Goal: Task Accomplishment & Management: Use online tool/utility

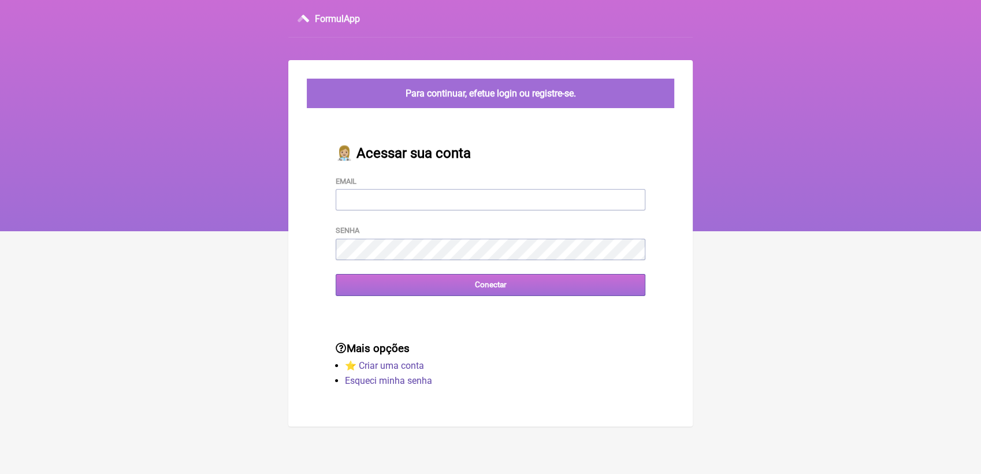
type input "terapiasveronicadias@gmail.com"
click at [497, 292] on input "Conectar" at bounding box center [491, 284] width 310 height 21
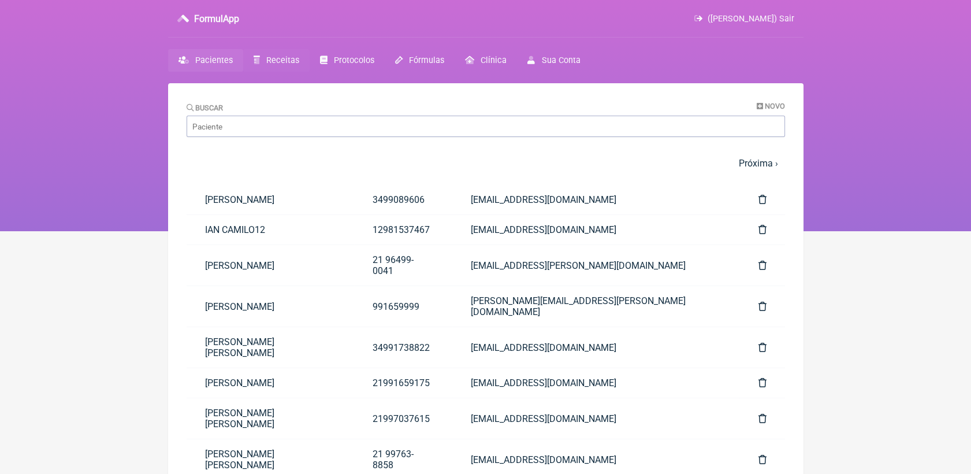
click at [282, 54] on link "Receitas" at bounding box center [276, 60] width 66 height 23
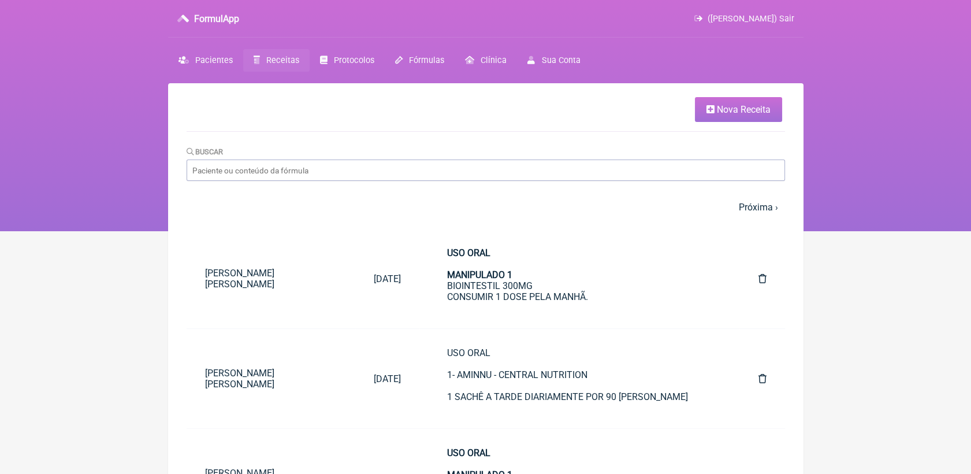
click at [729, 99] on link "Nova Receita" at bounding box center [738, 109] width 87 height 25
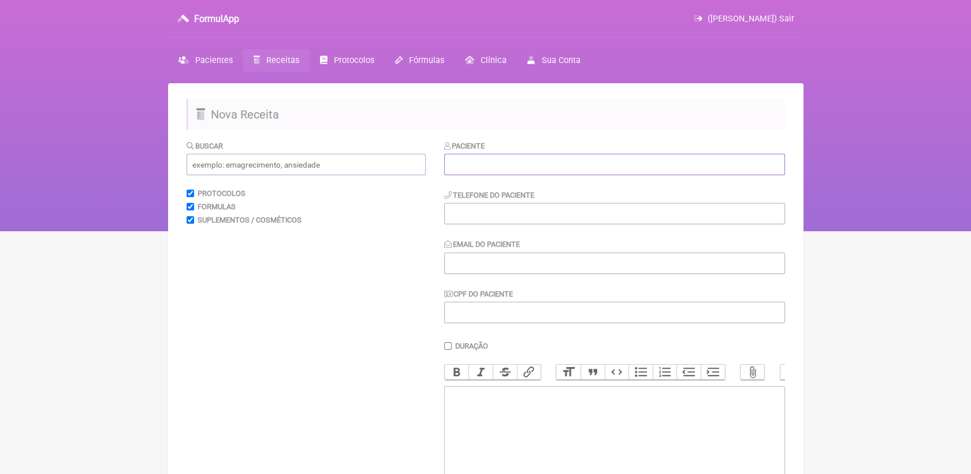
click at [550, 163] on input "text" at bounding box center [614, 164] width 341 height 21
paste input "[PERSON_NAME] [DATE][PERSON_NAME]"
type input "[PERSON_NAME] [DATE][PERSON_NAME]"
click at [544, 216] on input "tel" at bounding box center [614, 213] width 341 height 21
click at [521, 263] on input "Email do Paciente" at bounding box center [614, 262] width 341 height 21
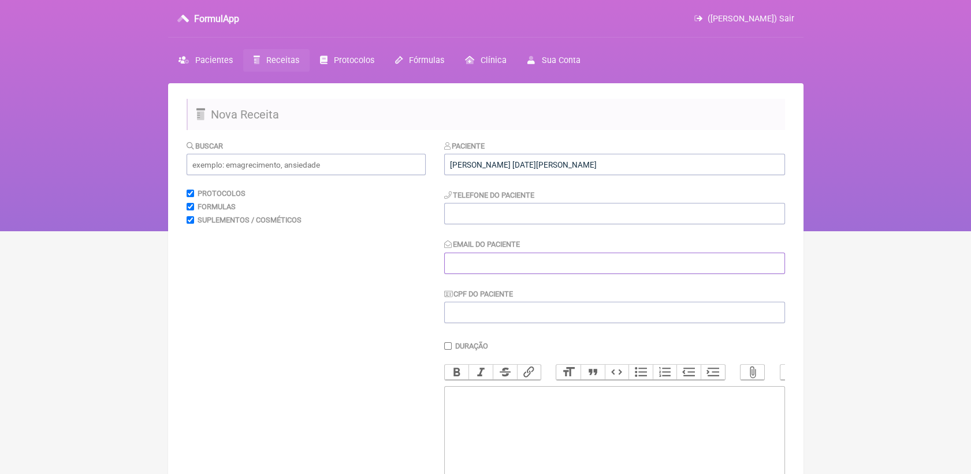
paste input "[EMAIL_ADDRESS][DOMAIN_NAME]"
type input "[EMAIL_ADDRESS][DOMAIN_NAME]"
click at [501, 223] on input "tel" at bounding box center [614, 213] width 341 height 21
paste input "21 986681793"
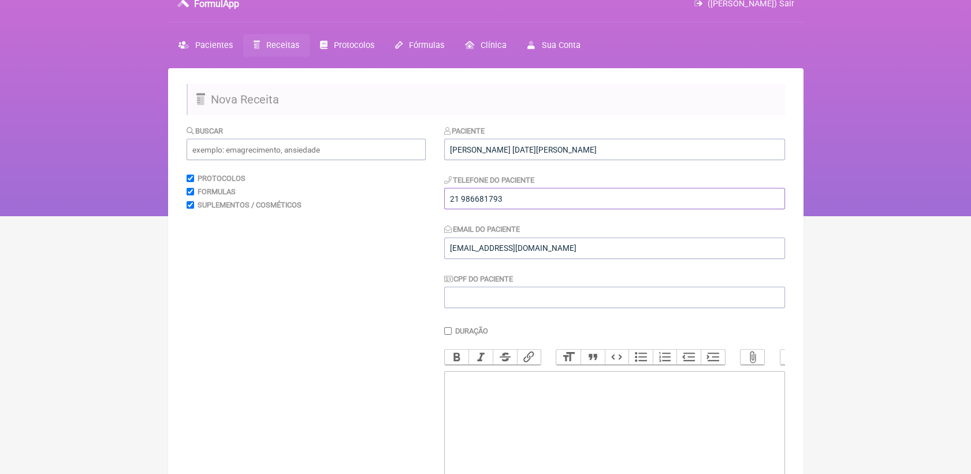
scroll to position [64, 0]
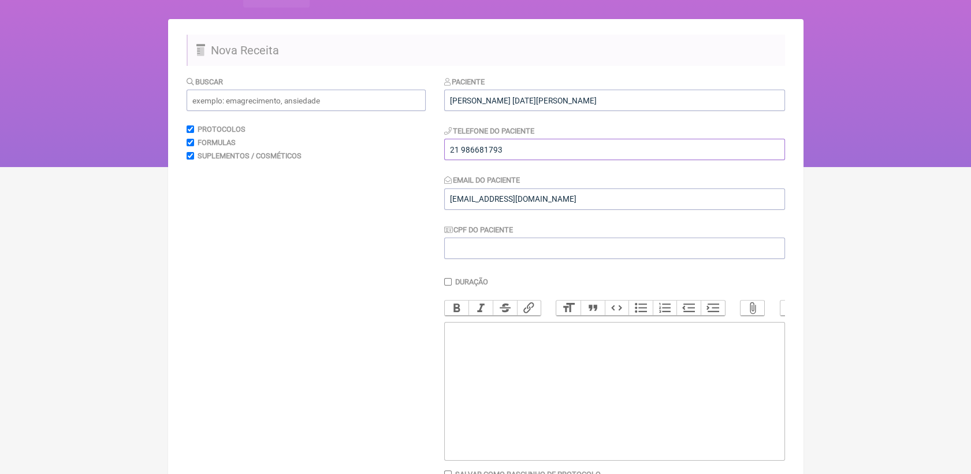
type input "21 986681793"
click at [519, 363] on trix-editor at bounding box center [614, 391] width 341 height 139
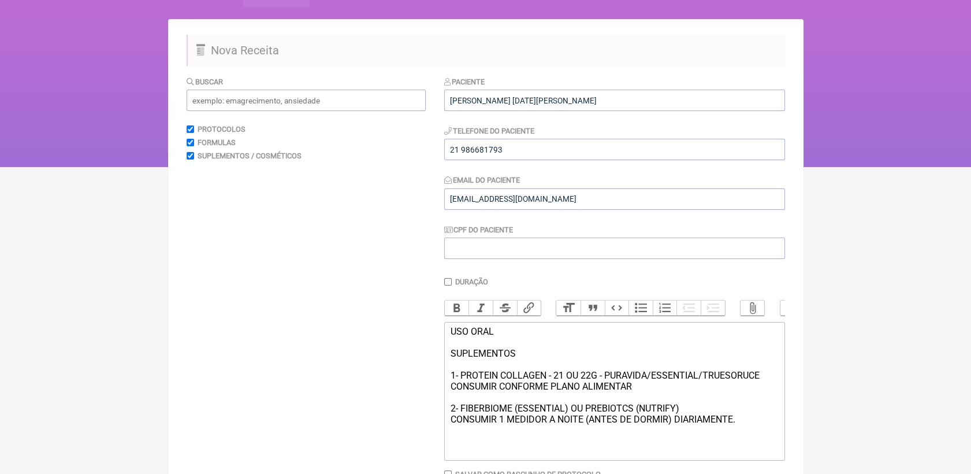
type trix-editor "<div>USO ORAL<br><br>SUPLEMENTOS<br><br>1- PROTEIN COLLAGEN - 21 OU 22G - PURAV…"
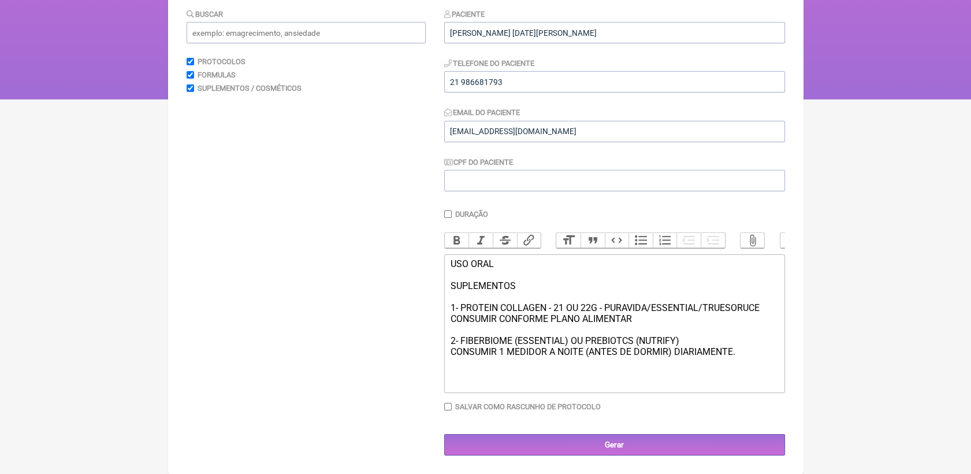
scroll to position [145, 0]
drag, startPoint x: 525, startPoint y: 286, endPoint x: 447, endPoint y: 262, distance: 82.4
click at [447, 262] on trix-editor "USO ORAL SUPLEMENTOS 1- PROTEIN COLLAGEN - 21 OU 22G - PURAVIDA/ESSENTIAL/TRUES…" at bounding box center [614, 323] width 341 height 139
click at [451, 233] on button "Bold" at bounding box center [457, 240] width 24 height 15
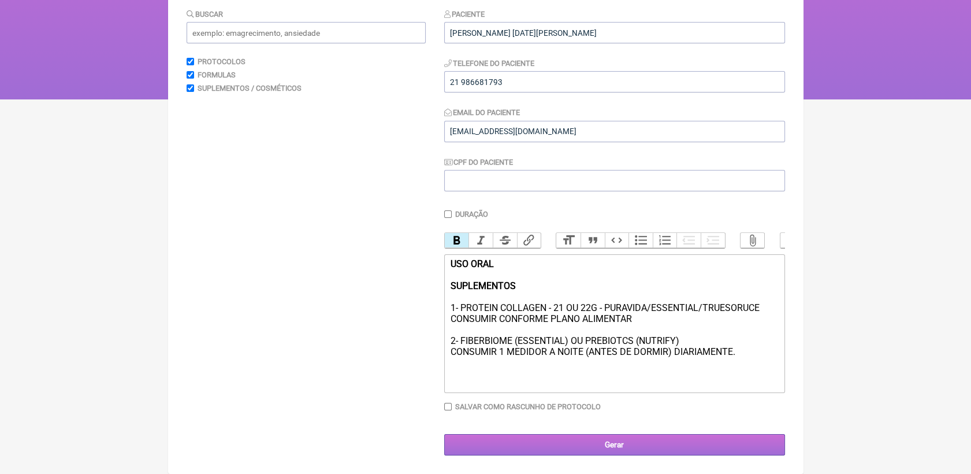
click at [592, 437] on input "Gerar" at bounding box center [614, 444] width 341 height 21
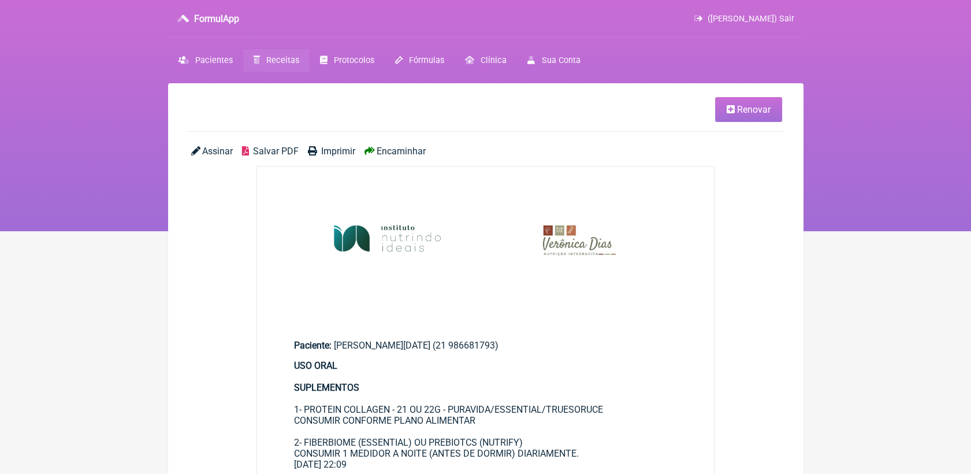
click at [273, 153] on span "Salvar PDF" at bounding box center [276, 151] width 46 height 11
click at [271, 66] on link "Receitas" at bounding box center [276, 60] width 66 height 23
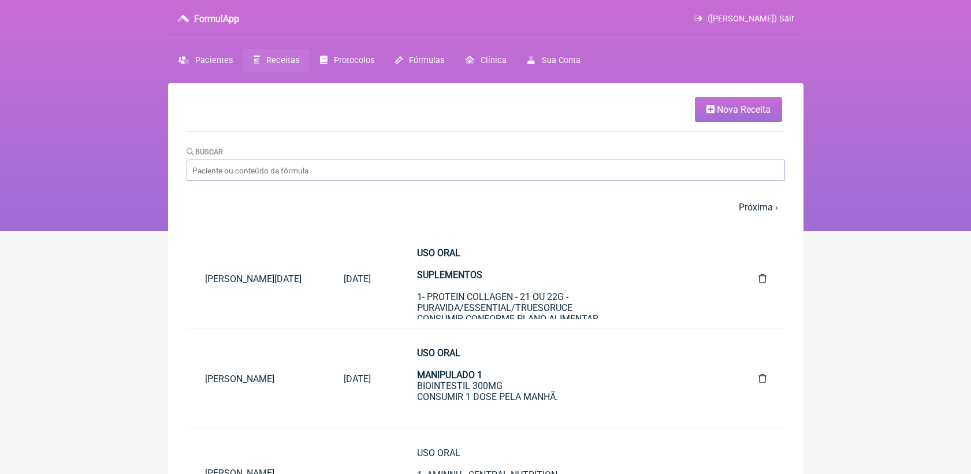
click at [762, 107] on span "Nova Receita" at bounding box center [744, 109] width 54 height 11
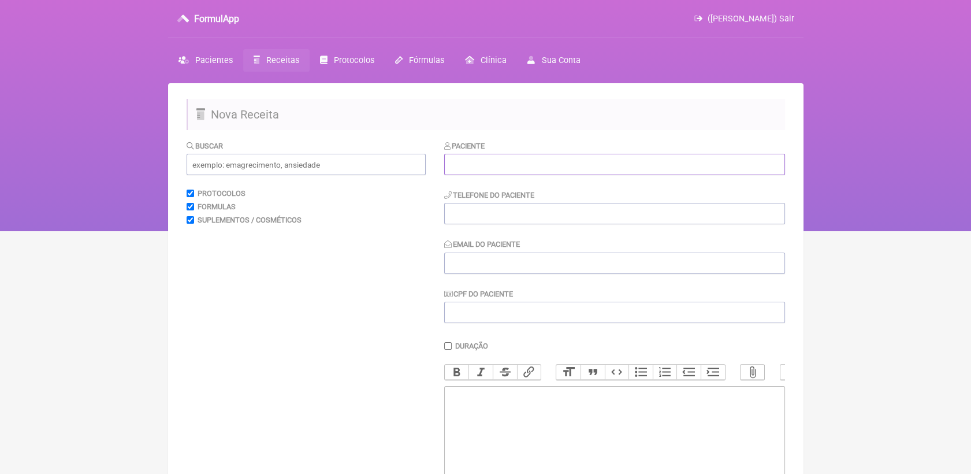
click at [599, 168] on input "text" at bounding box center [614, 164] width 341 height 21
paste input "Marcelle de Magalhães Gonçalves"
type input "Marcelle de Magalhães Gonçalves"
click at [594, 210] on input "tel" at bounding box center [614, 213] width 341 height 21
click at [527, 272] on input "Email do Paciente" at bounding box center [614, 262] width 341 height 21
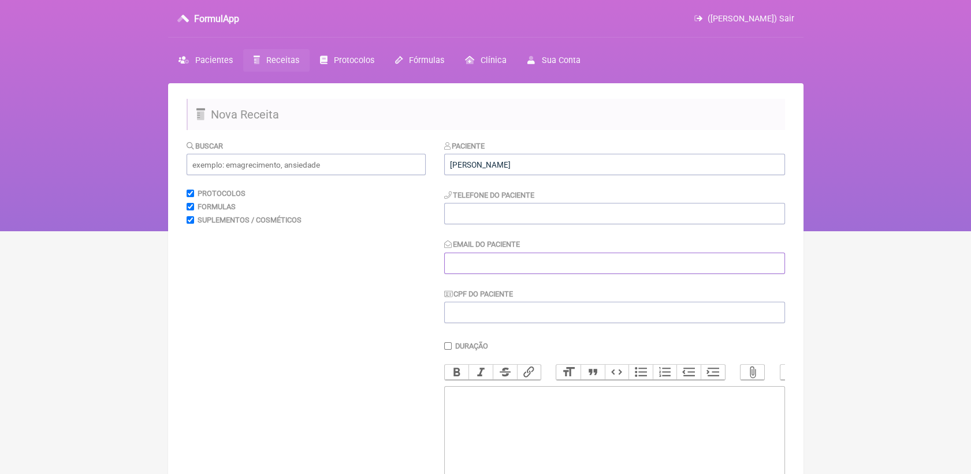
paste input "marcelle_magalhaes@hotmail.com"
type input "marcelle_magalhaes@hotmail.com"
click at [481, 217] on input "tel" at bounding box center [614, 213] width 341 height 21
paste input "02/01/1989"
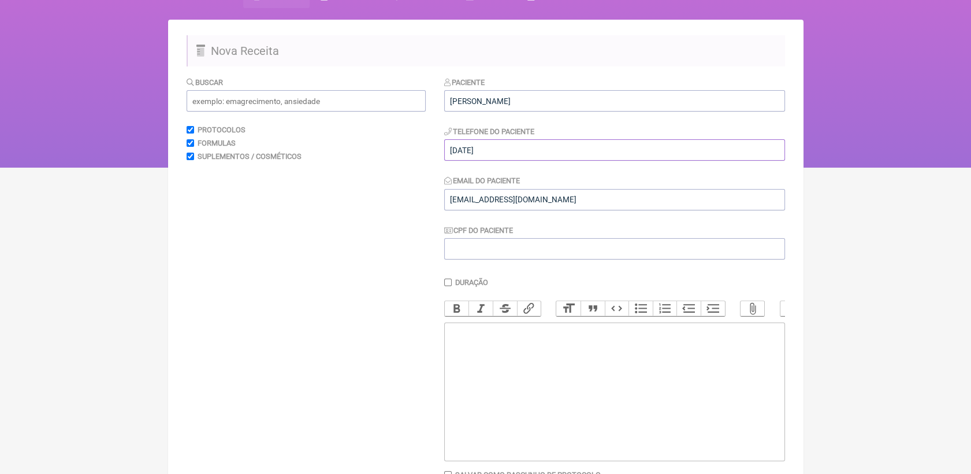
scroll to position [64, 0]
type input "02/01/1989"
click at [571, 368] on trix-editor at bounding box center [614, 391] width 341 height 139
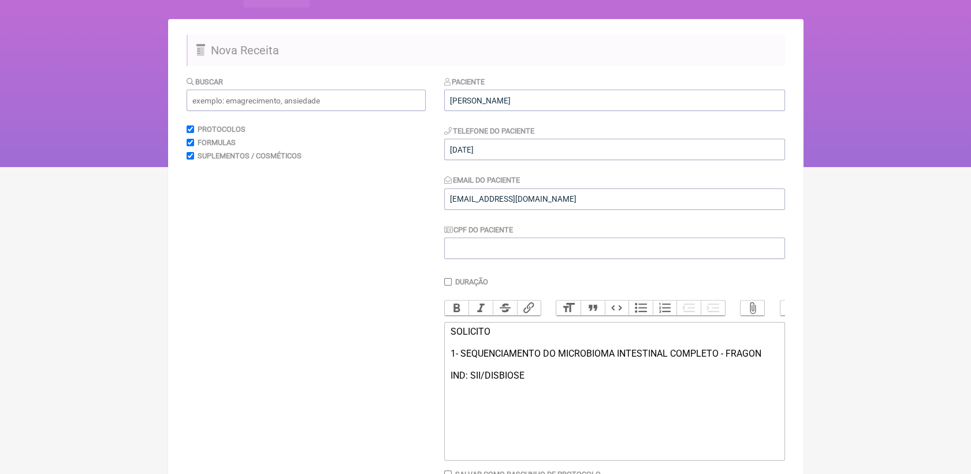
type trix-editor "<div>SOLICITO<br><br>1- SEQUENCIAMENTO DO MICROBIOMA INTESTINAL COMPLETO - FRAG…"
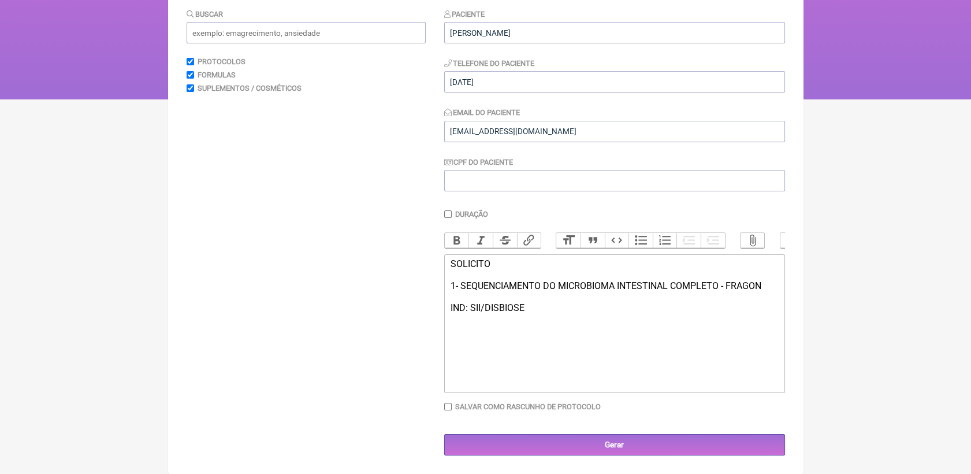
scroll to position [145, 0]
click at [601, 442] on input "Gerar" at bounding box center [614, 444] width 341 height 21
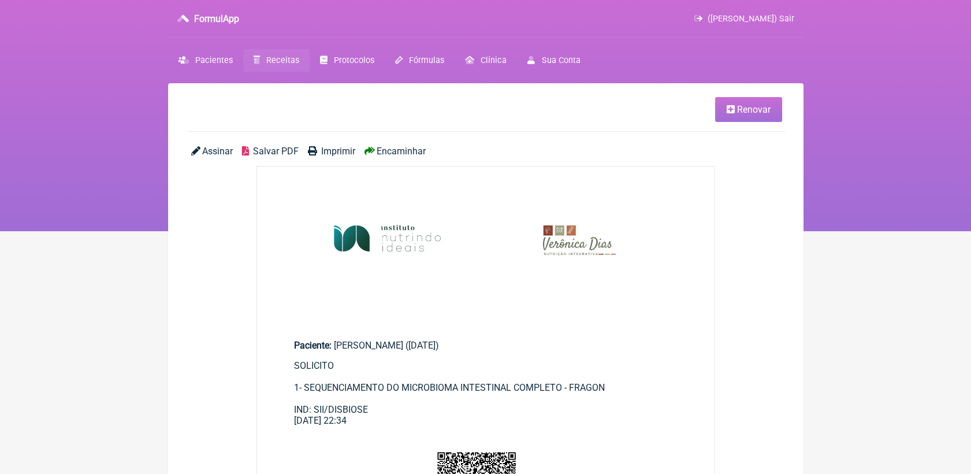
click at [269, 155] on span "Salvar PDF" at bounding box center [276, 151] width 46 height 11
click at [758, 115] on link "Renovar" at bounding box center [748, 109] width 67 height 25
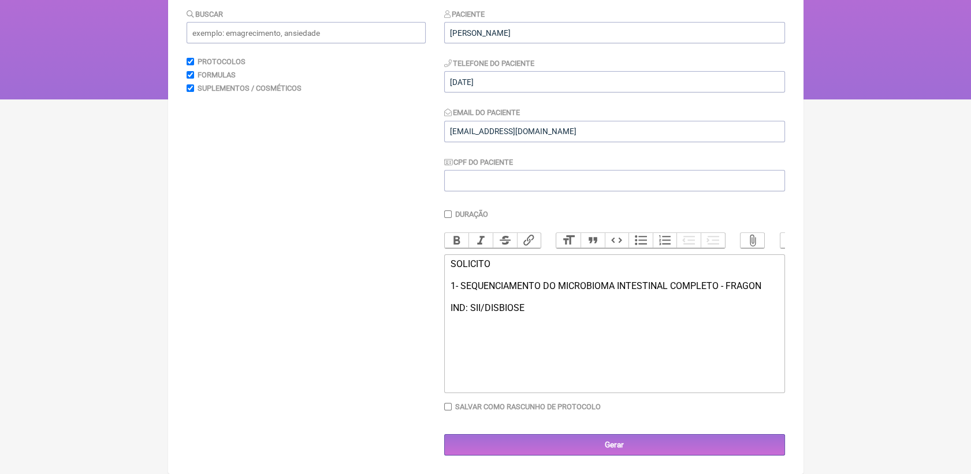
scroll to position [145, 0]
drag, startPoint x: 450, startPoint y: 266, endPoint x: 544, endPoint y: 314, distance: 105.4
click at [544, 314] on trix-editor "SOLICITO 1- SEQUENCIAMENTO DO MICROBIOMA INTESTINAL COMPLETO - FRAGON IND: SII/…" at bounding box center [614, 323] width 341 height 139
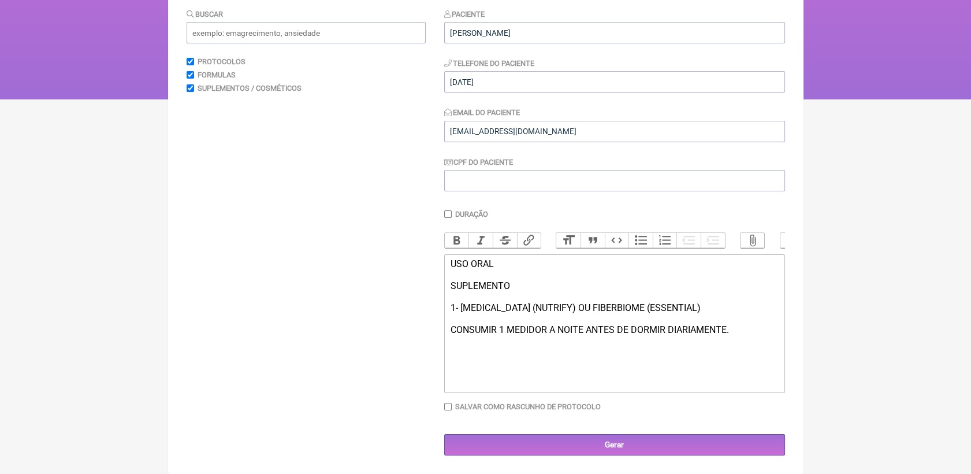
type trix-editor "<div>USO ORAL<br><br>SUPLEMENTO<br><br>1- PREBIOTICS (NUTRIFY) OU FIBERBIOME (E…"
click at [599, 447] on input "Gerar" at bounding box center [614, 444] width 341 height 21
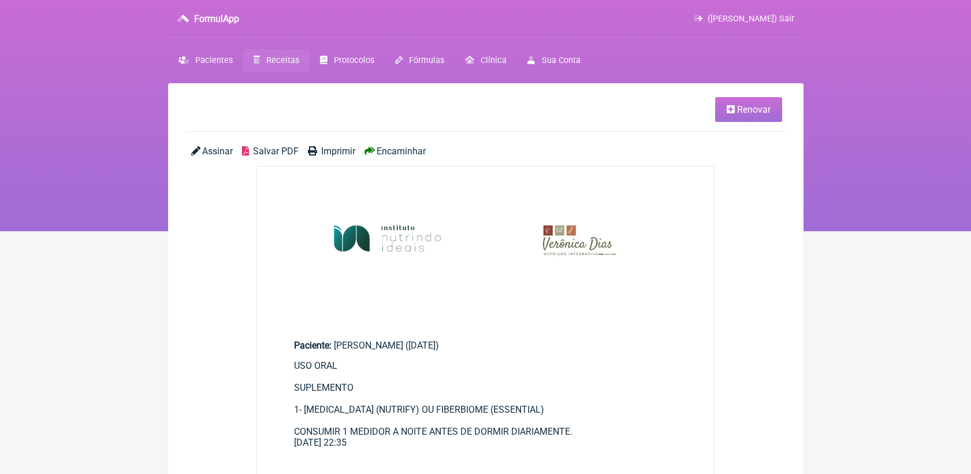
click at [277, 151] on span "Salvar PDF" at bounding box center [276, 151] width 46 height 11
